Goal: Check status: Check status

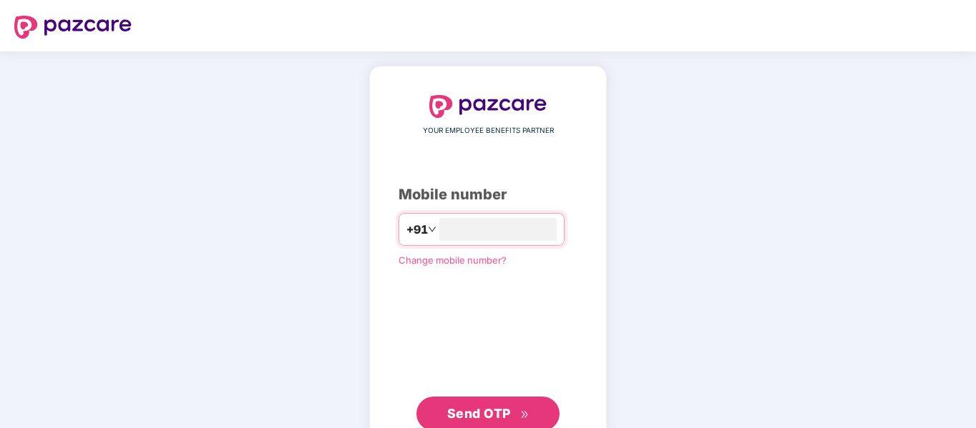
type input "**********"
click at [479, 418] on span "Send OTP" at bounding box center [479, 412] width 64 height 15
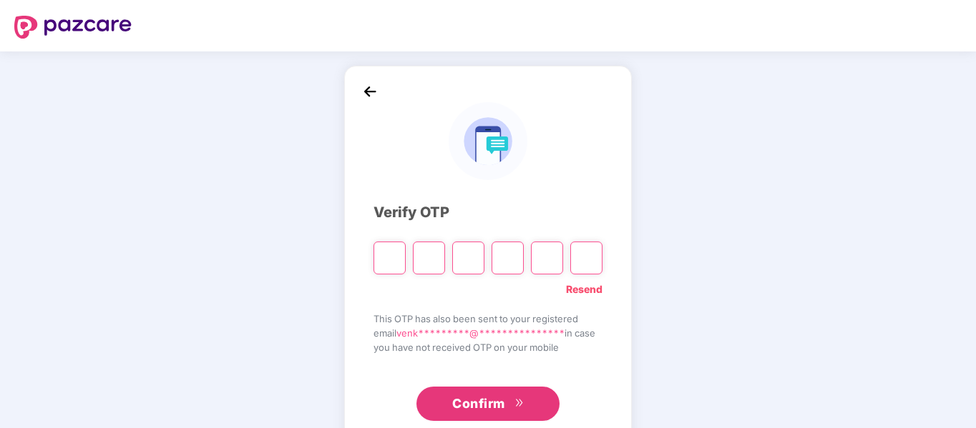
type input "*"
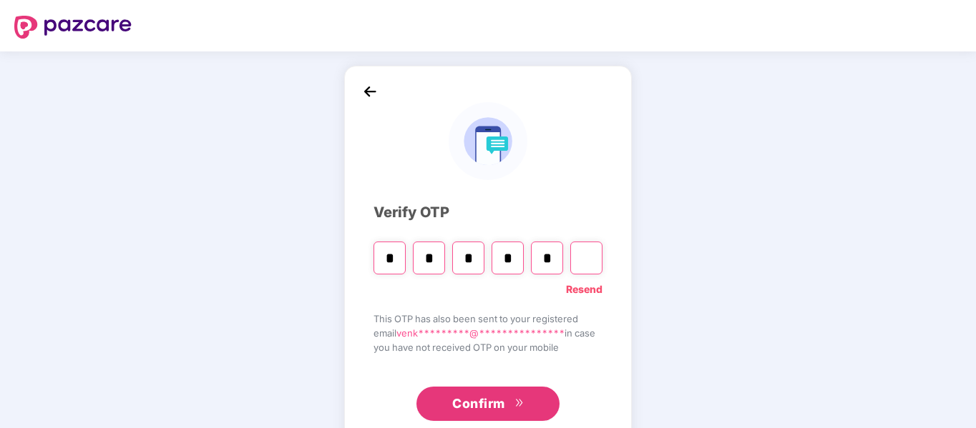
type input "*"
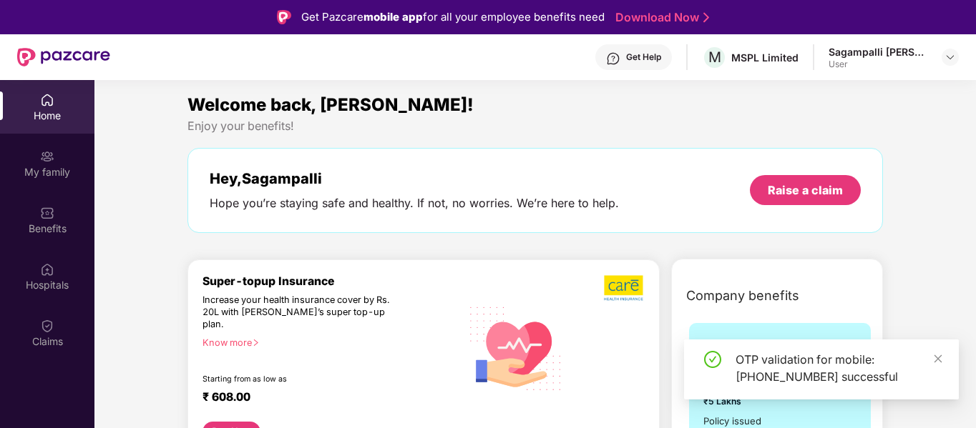
click at [32, 339] on div "Claims" at bounding box center [47, 342] width 94 height 14
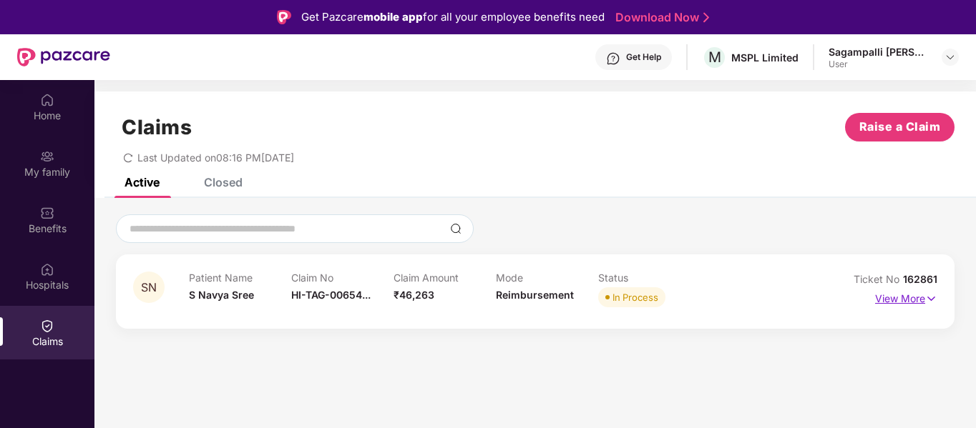
click at [927, 296] on img at bounding box center [931, 299] width 12 height 16
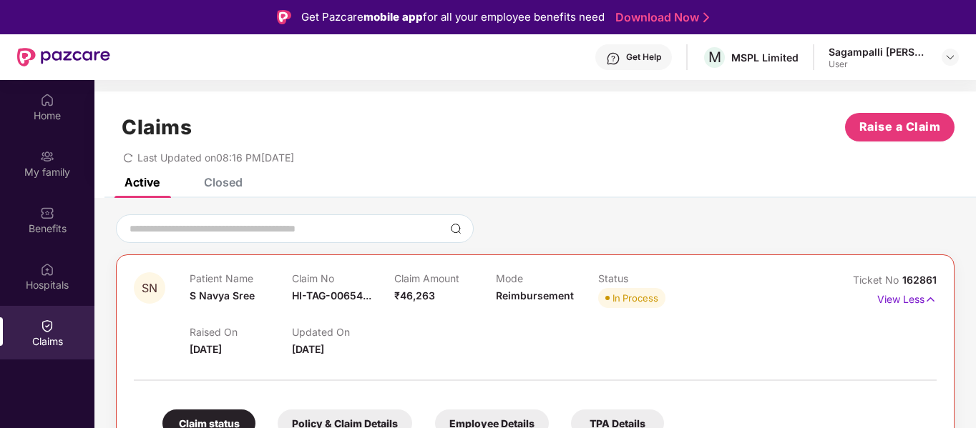
scroll to position [80, 0]
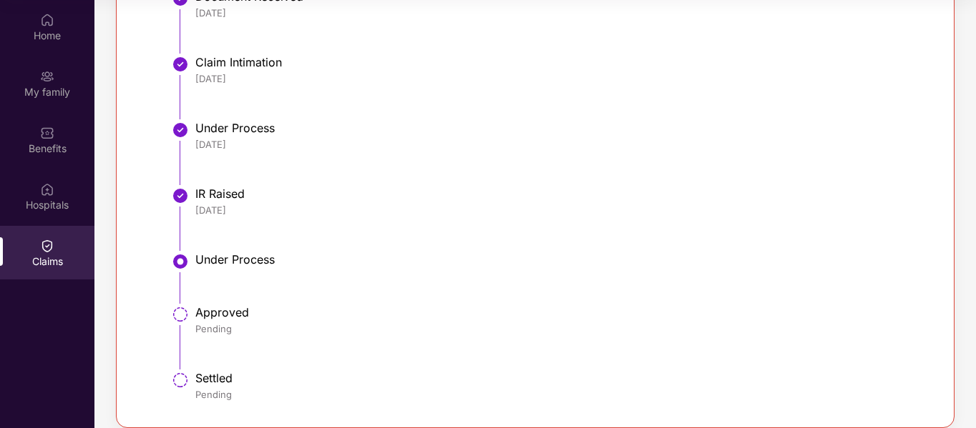
scroll to position [506, 0]
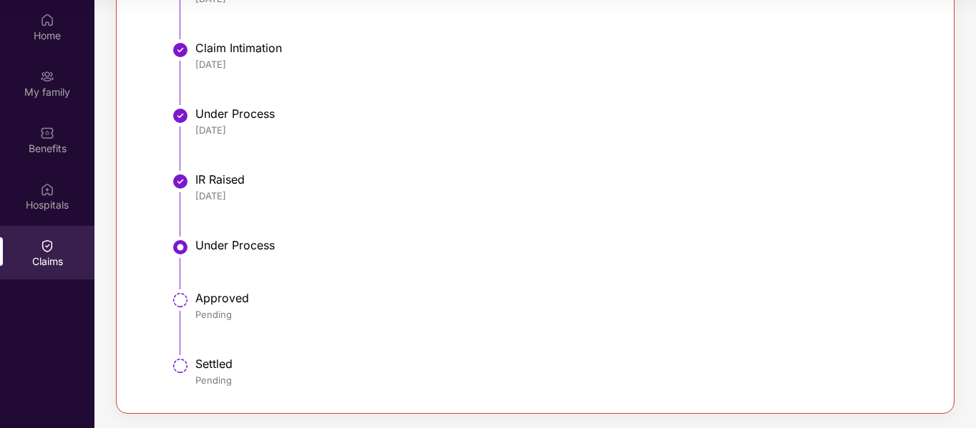
click at [582, 170] on li "Under Process 04 Aug 2025" at bounding box center [549, 145] width 745 height 66
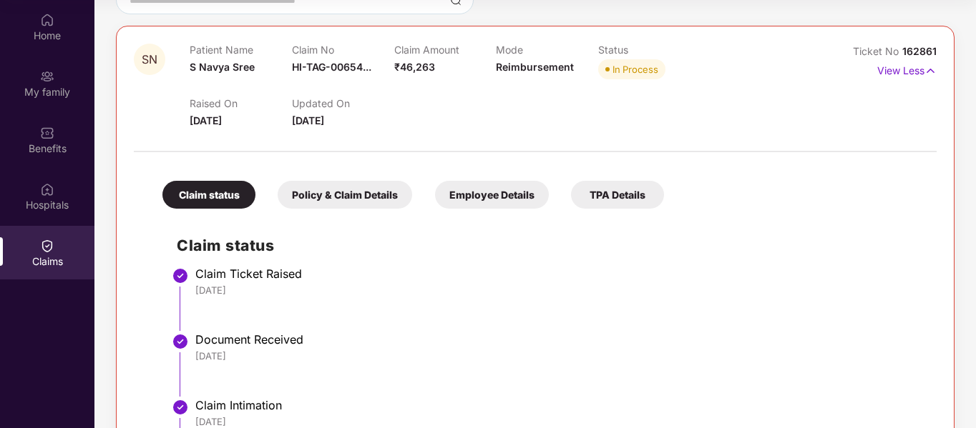
scroll to position [132, 0]
